Goal: Use online tool/utility: Utilize a website feature to perform a specific function

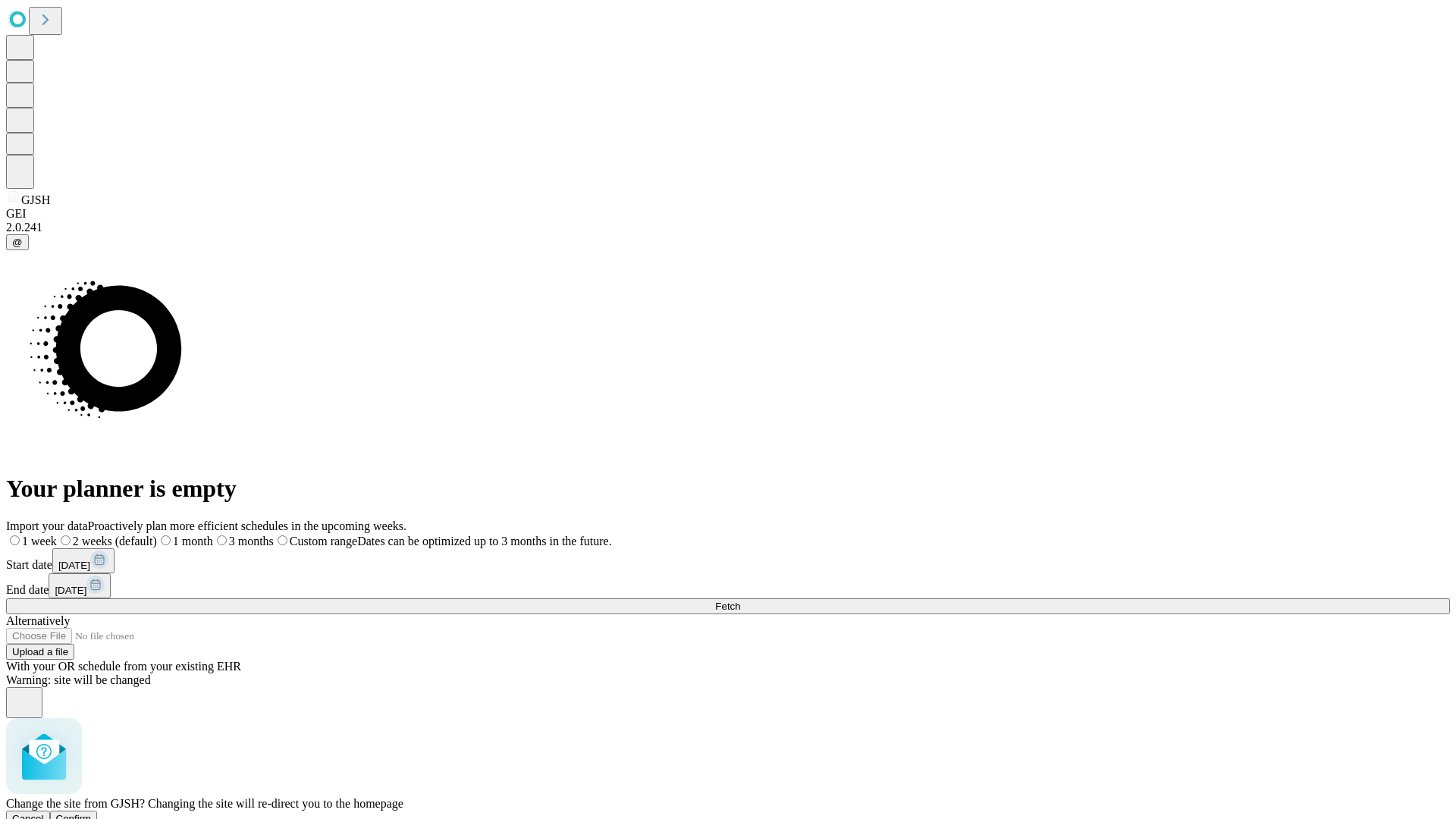
click at [92, 813] on span "Confirm" at bounding box center [74, 819] width 35 height 11
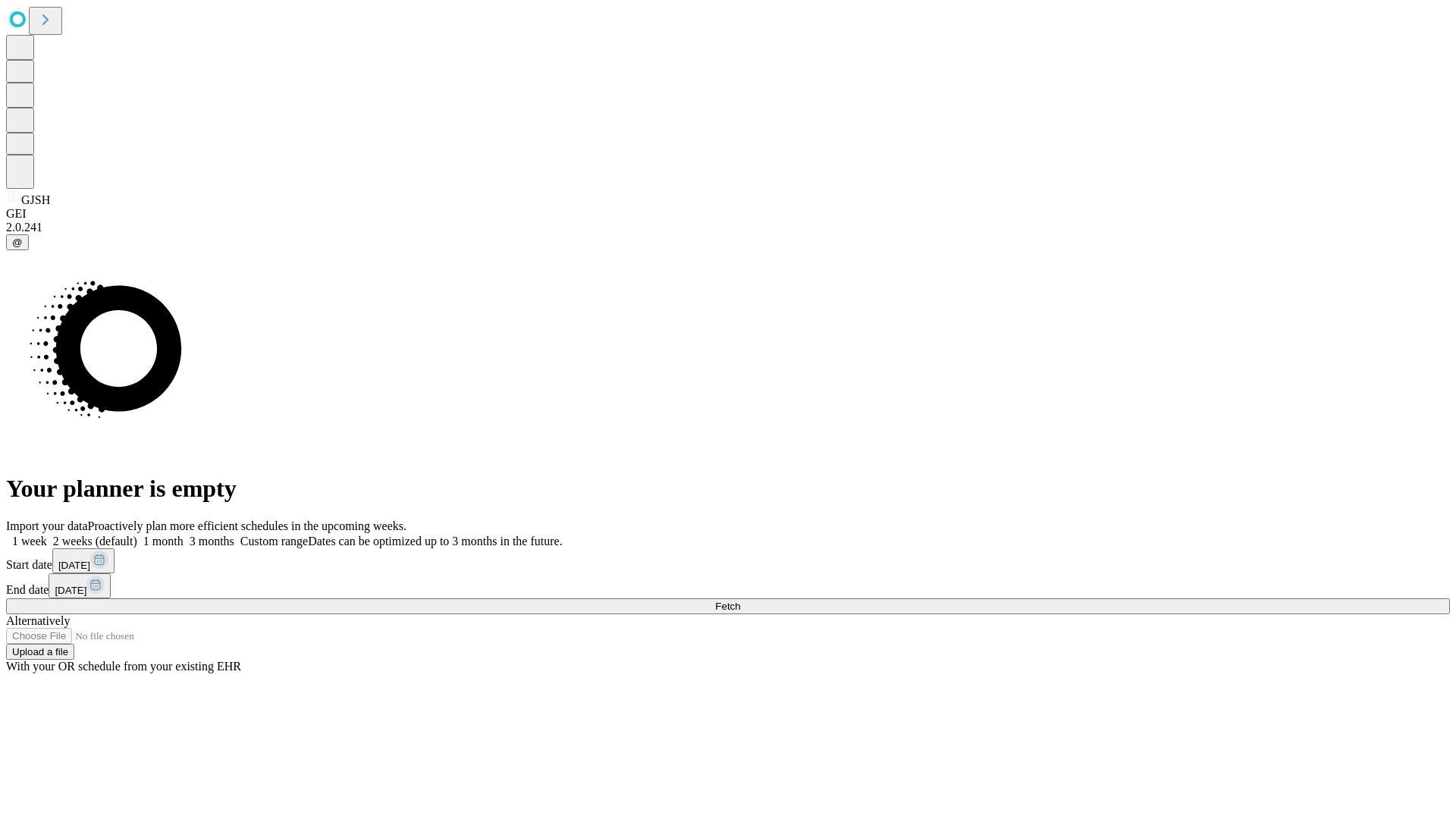
click at [184, 534] on label "1 month" at bounding box center [161, 540] width 46 height 12
click at [740, 600] on span "Fetch" at bounding box center [728, 606] width 25 height 11
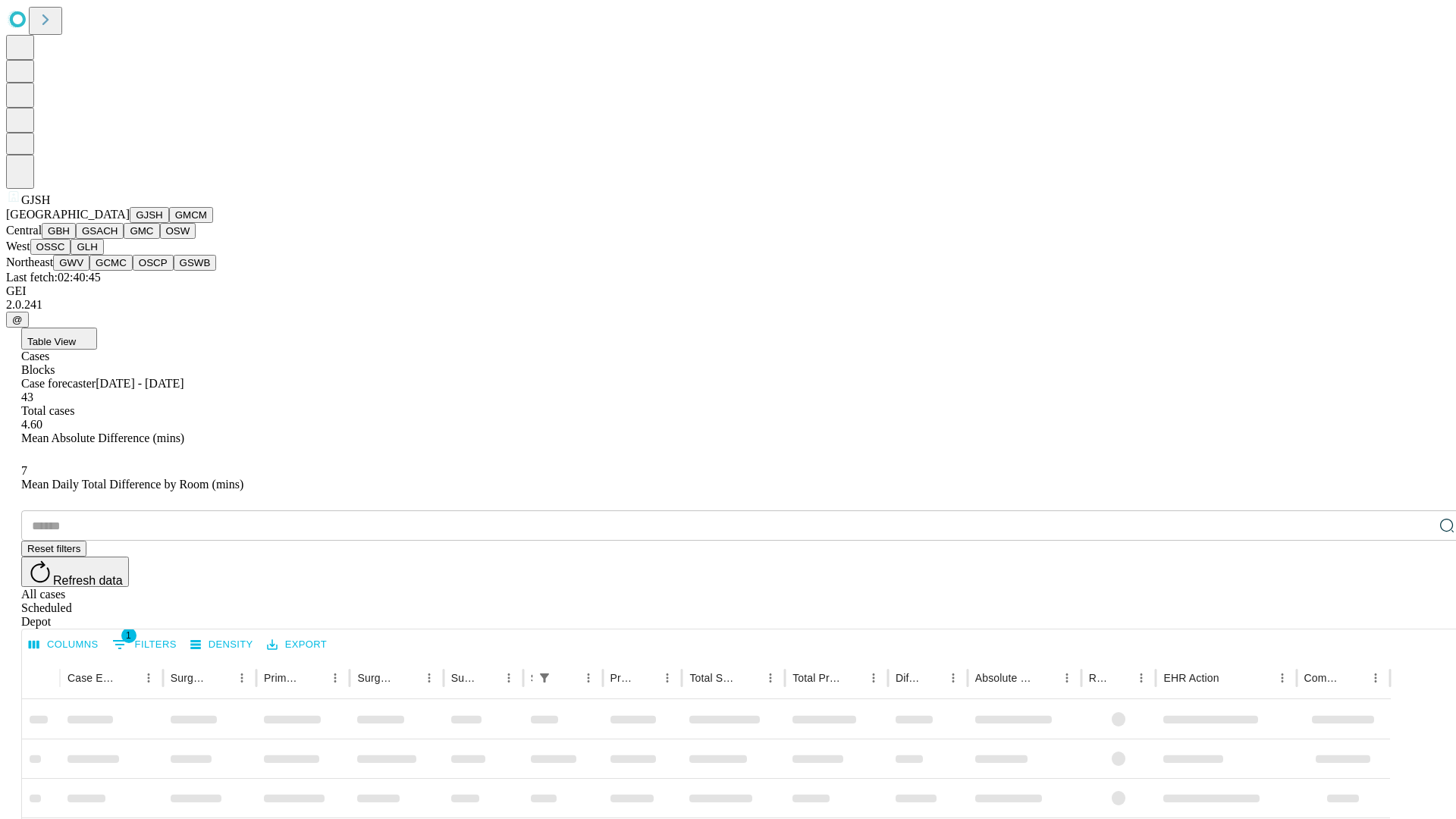
click at [169, 223] on button "GMCM" at bounding box center [191, 215] width 44 height 16
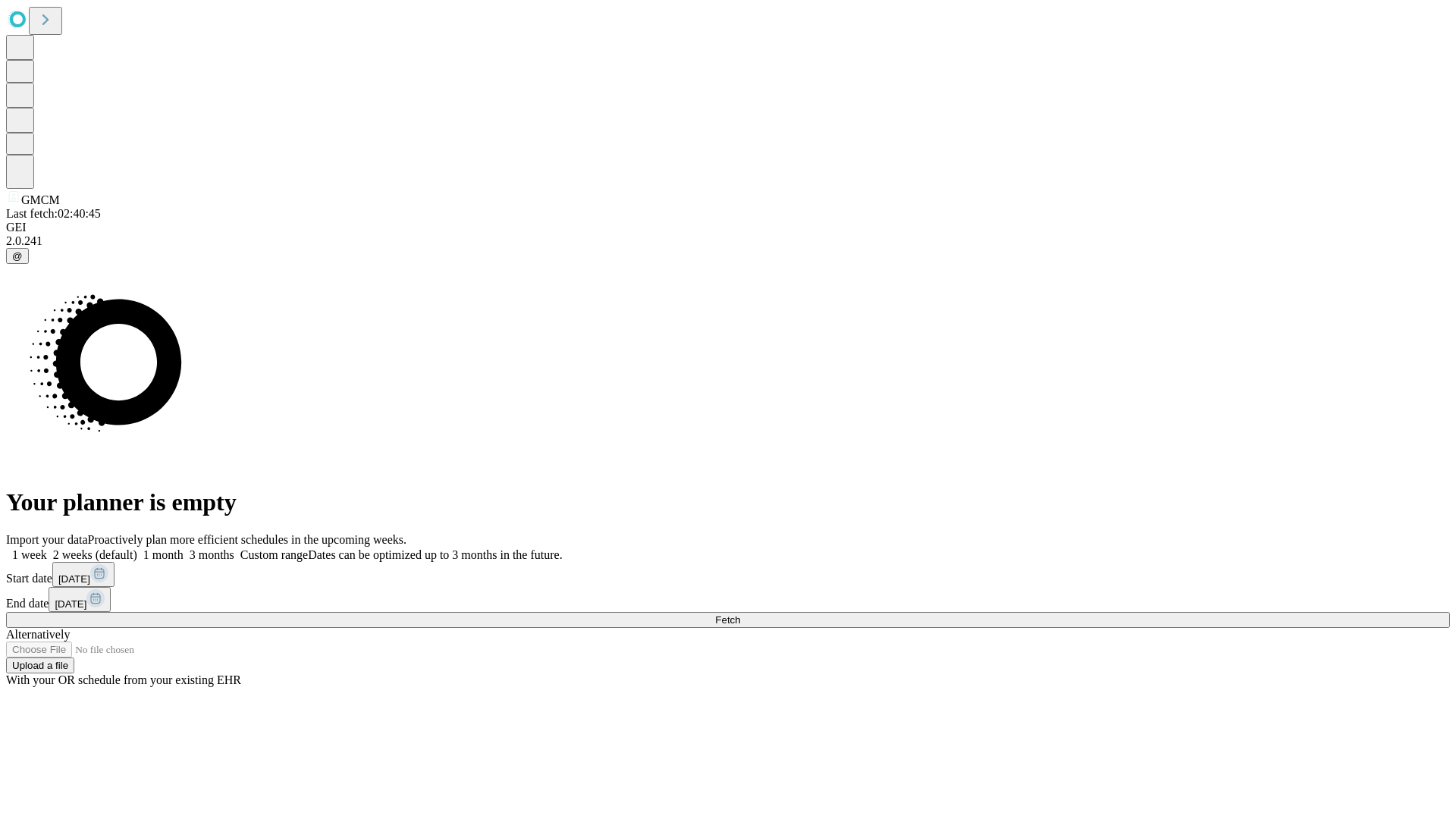
click at [184, 549] on label "1 month" at bounding box center [161, 554] width 46 height 12
click at [740, 614] on span "Fetch" at bounding box center [728, 620] width 25 height 11
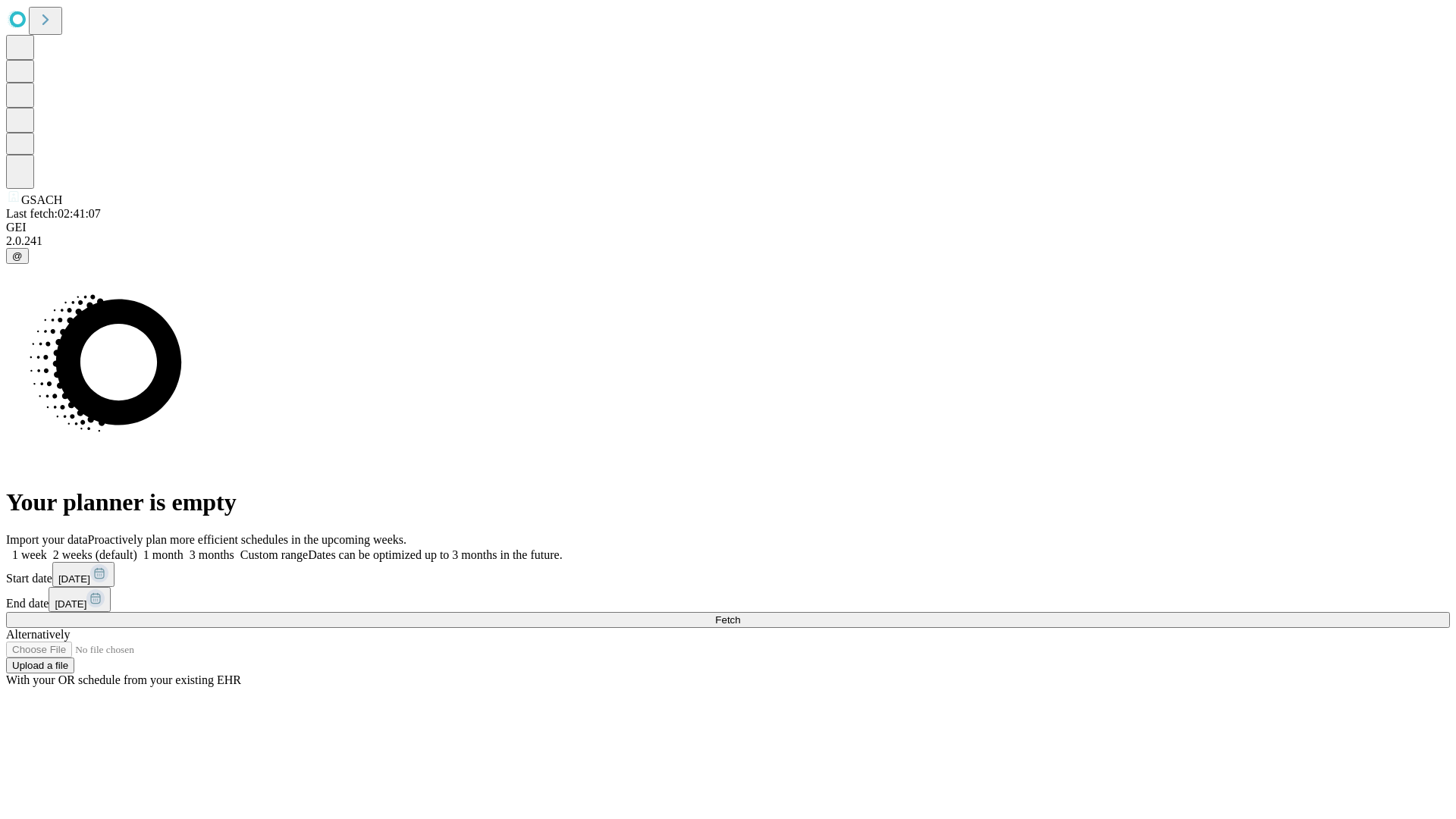
click at [184, 549] on label "1 month" at bounding box center [161, 554] width 46 height 12
click at [740, 614] on span "Fetch" at bounding box center [728, 620] width 25 height 11
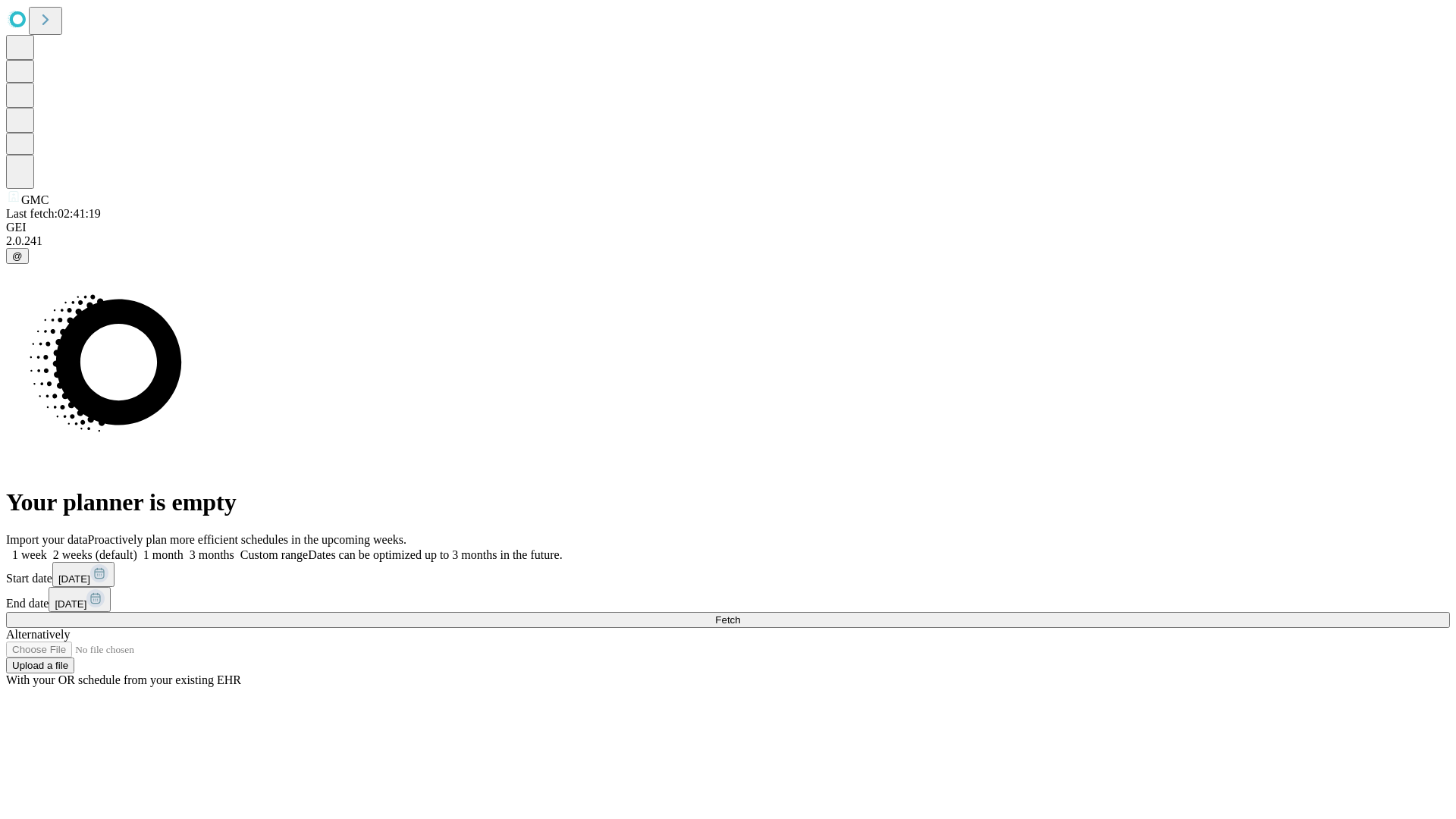
click at [184, 549] on label "1 month" at bounding box center [161, 554] width 46 height 12
click at [740, 614] on span "Fetch" at bounding box center [728, 620] width 25 height 11
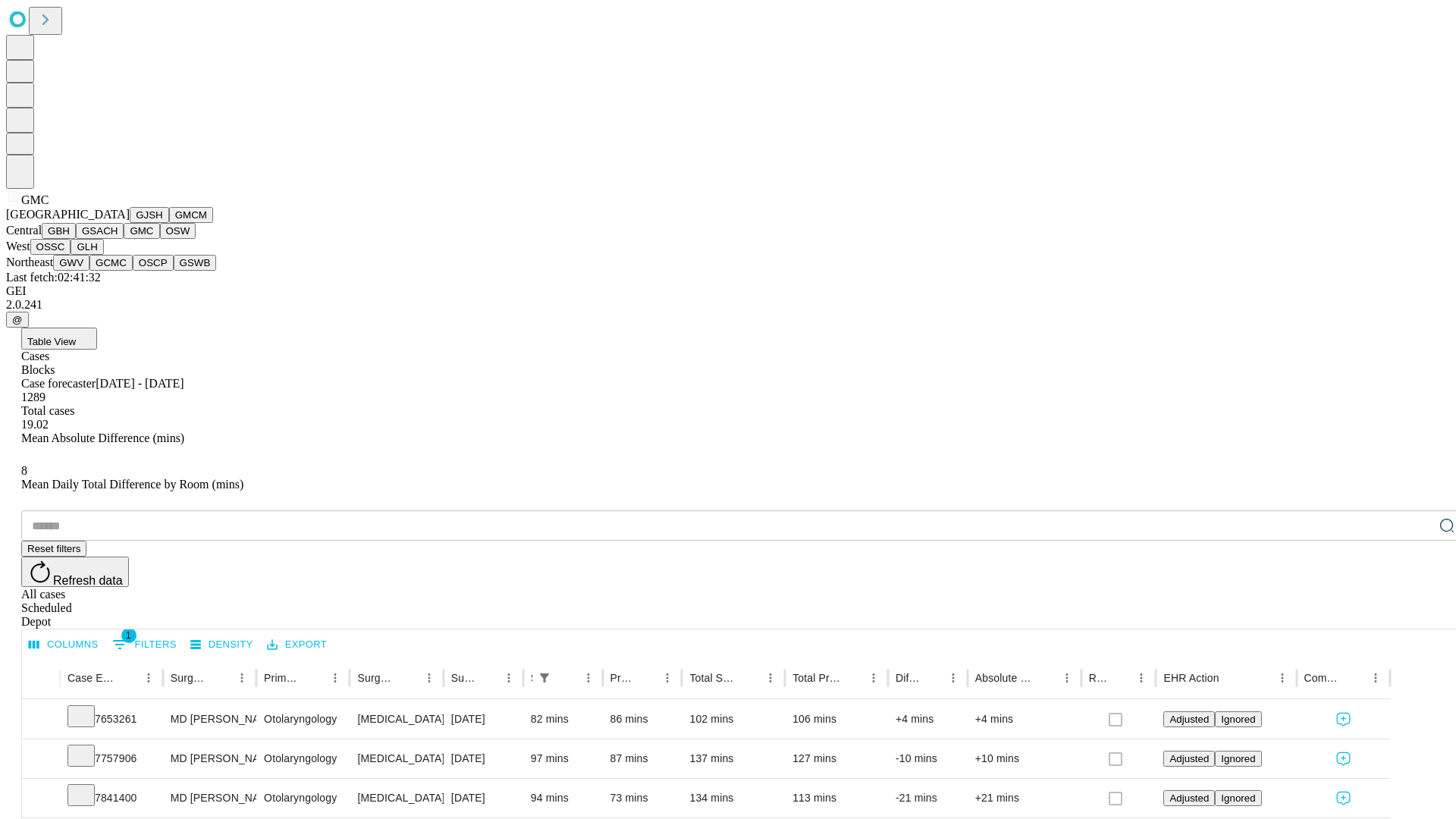
click at [160, 239] on button "OSW" at bounding box center [178, 230] width 36 height 16
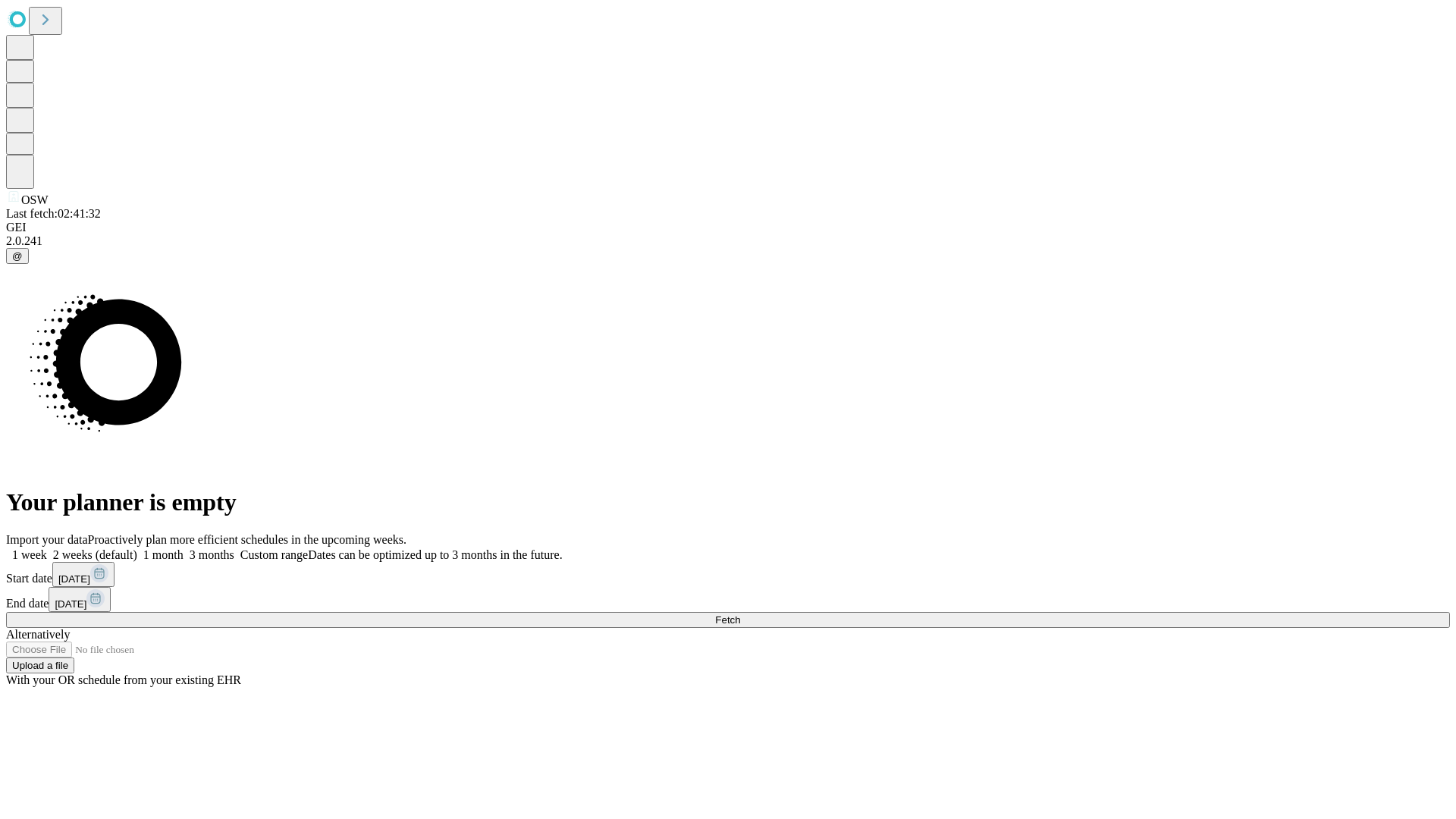
click at [184, 549] on label "1 month" at bounding box center [161, 554] width 46 height 12
click at [740, 614] on span "Fetch" at bounding box center [728, 620] width 25 height 11
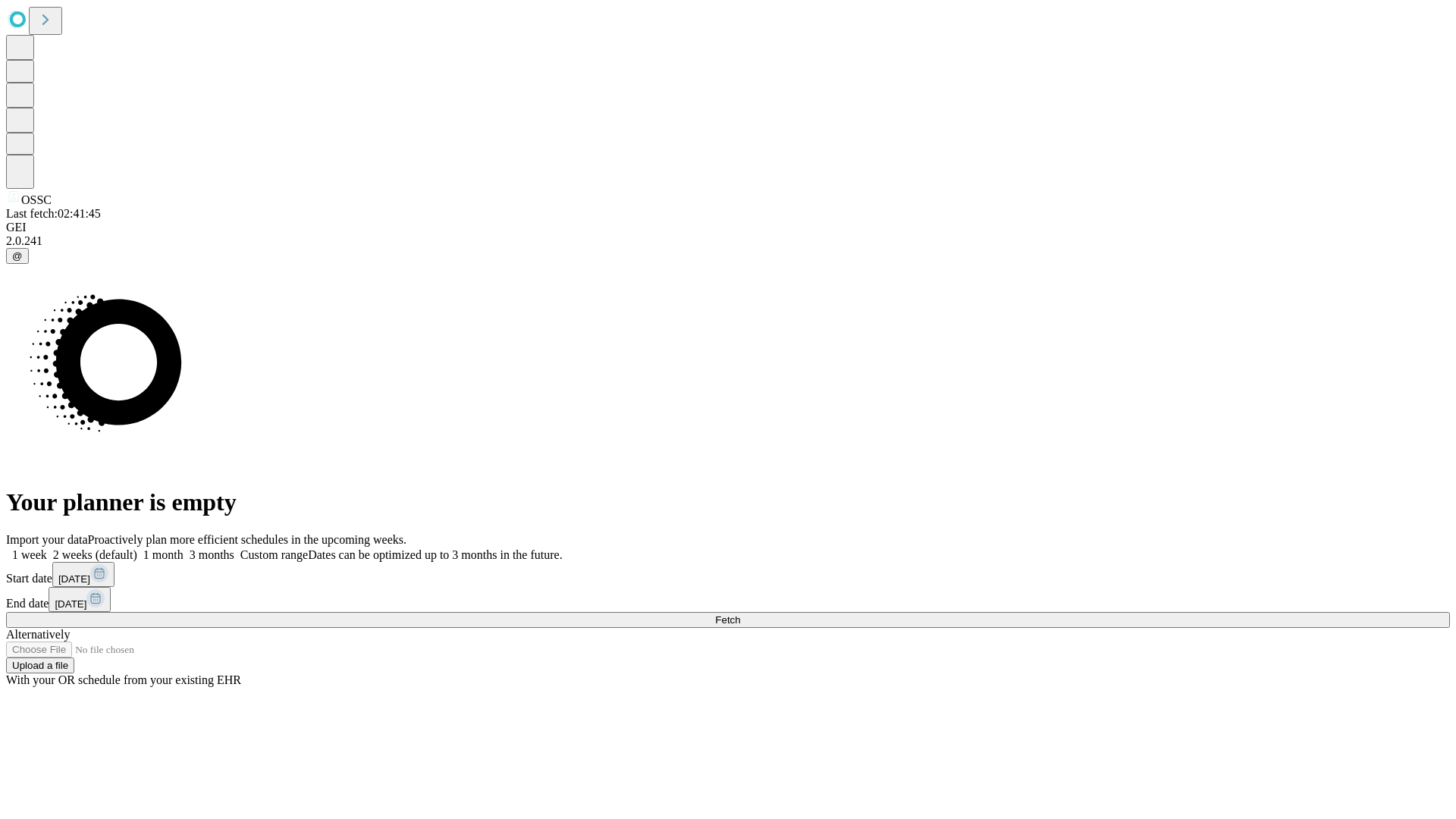
click at [184, 549] on label "1 month" at bounding box center [161, 554] width 46 height 12
click at [740, 614] on span "Fetch" at bounding box center [728, 620] width 25 height 11
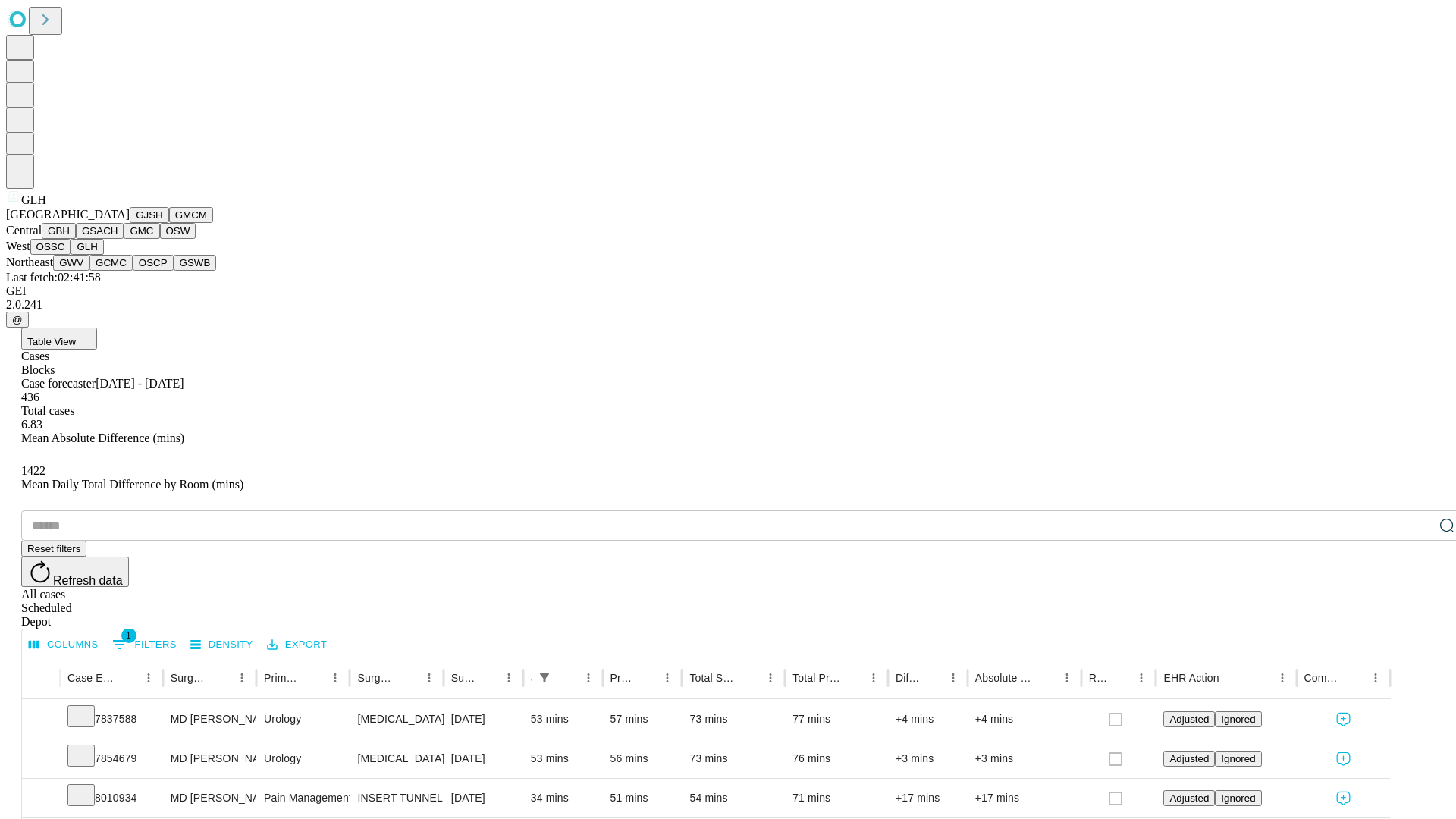
click at [90, 270] on button "GWV" at bounding box center [72, 263] width 36 height 16
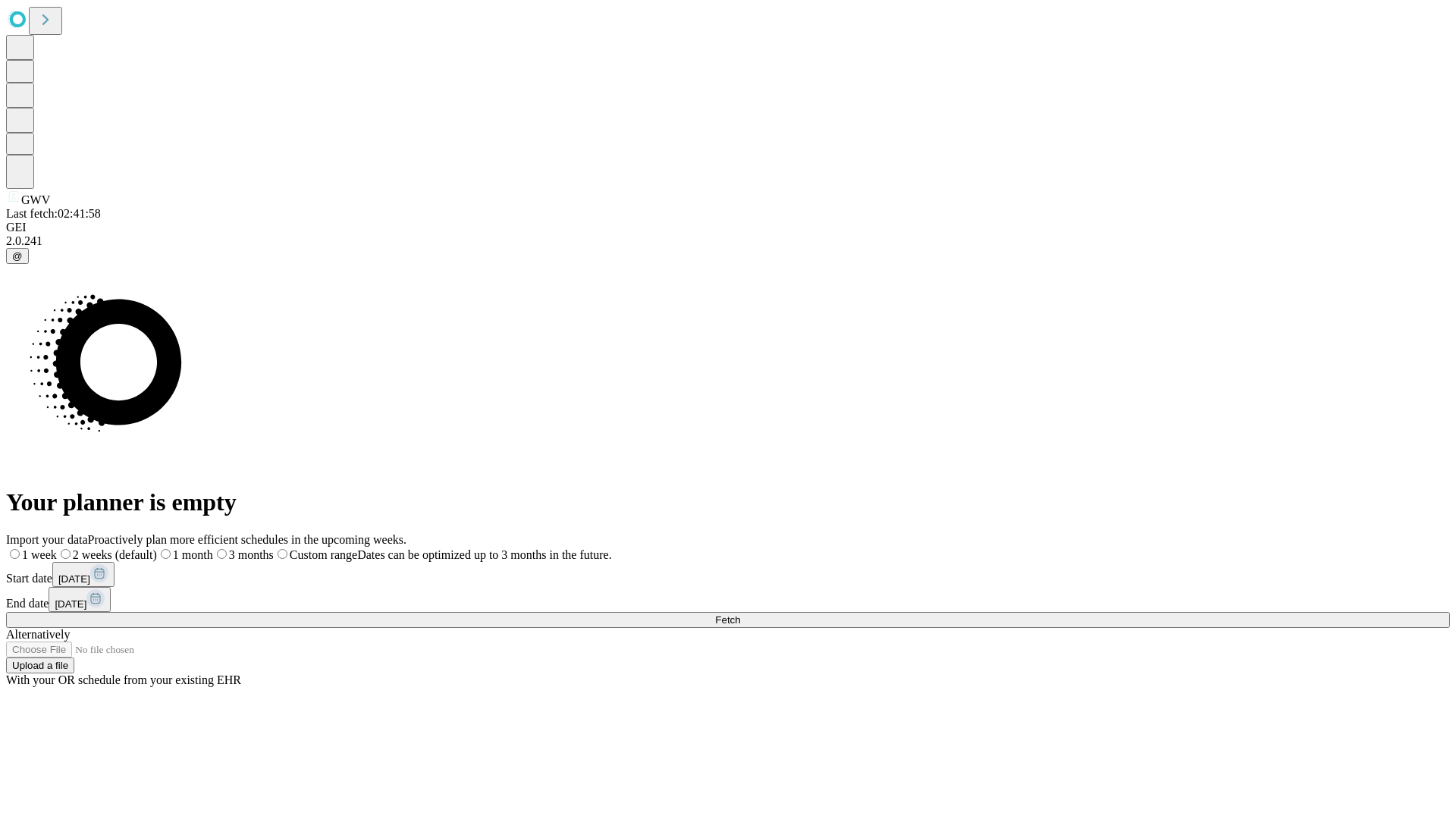
click at [213, 549] on label "1 month" at bounding box center [185, 554] width 56 height 12
click at [740, 614] on span "Fetch" at bounding box center [728, 620] width 25 height 11
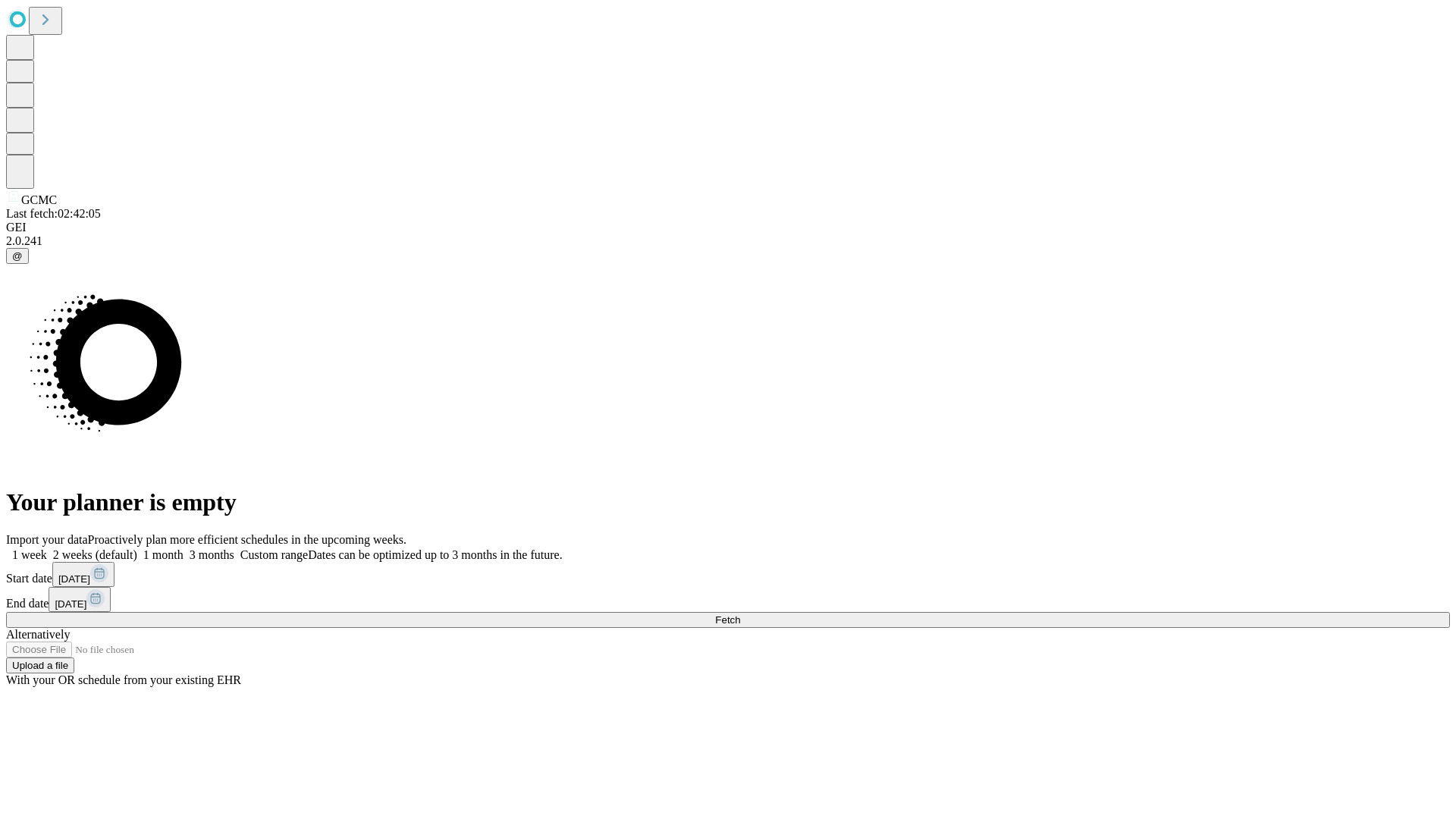
click at [184, 549] on label "1 month" at bounding box center [161, 554] width 46 height 12
click at [740, 614] on span "Fetch" at bounding box center [728, 620] width 25 height 11
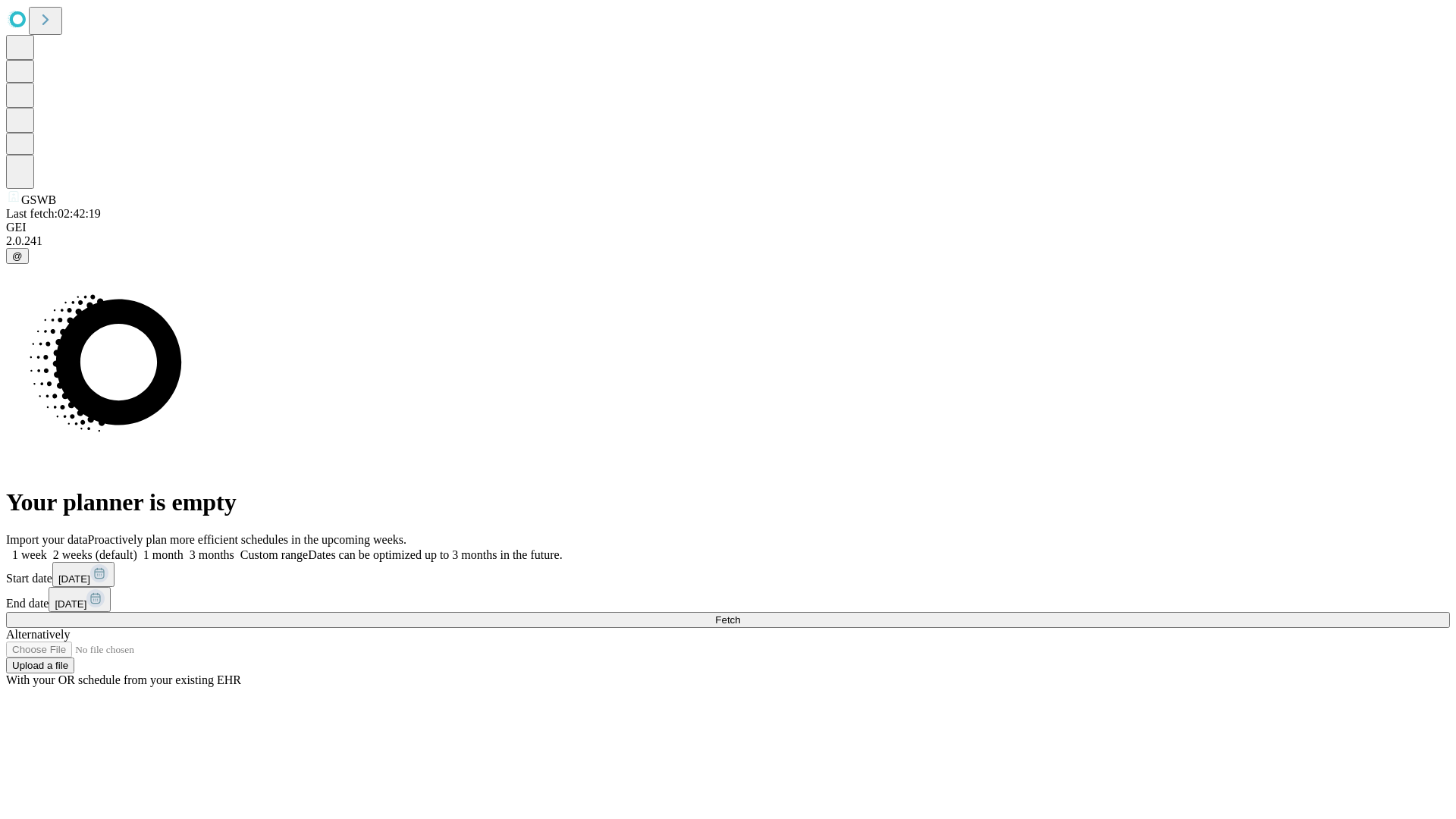
click at [184, 549] on label "1 month" at bounding box center [161, 554] width 46 height 12
click at [740, 614] on span "Fetch" at bounding box center [728, 620] width 25 height 11
